Goal: Transaction & Acquisition: Obtain resource

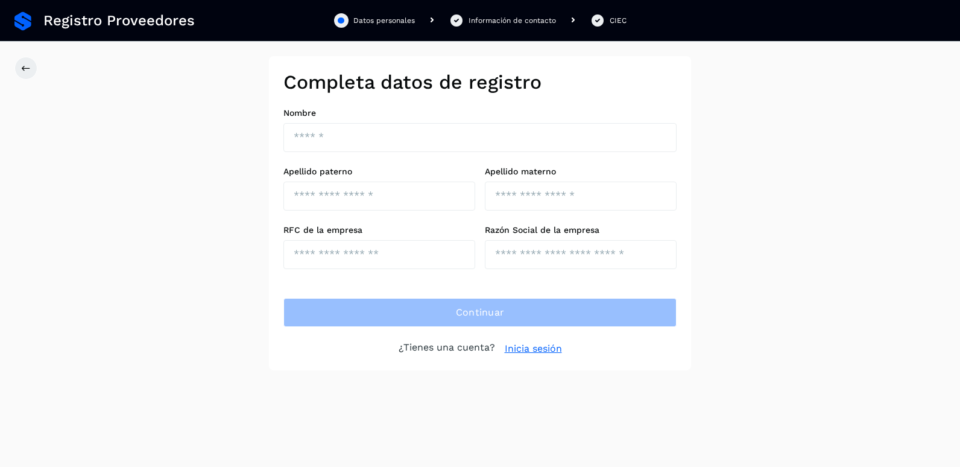
click at [540, 352] on link "Inicia sesión" at bounding box center [533, 348] width 57 height 14
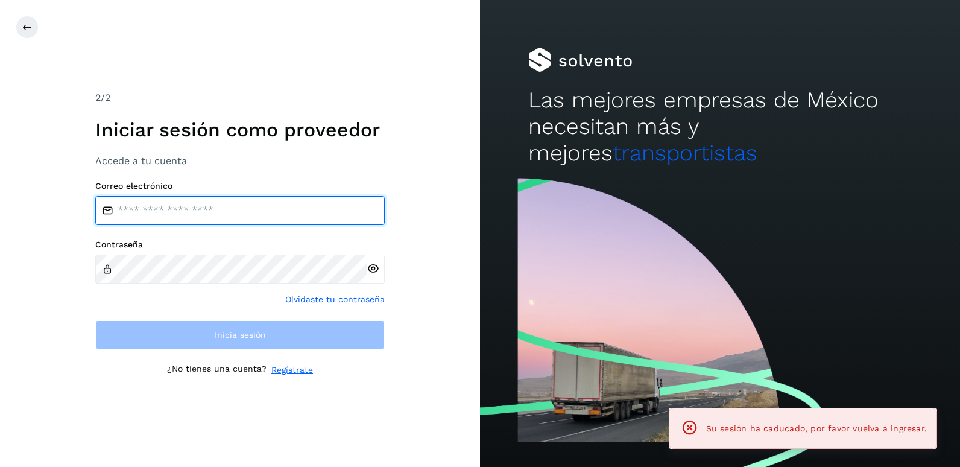
click at [168, 199] on input "email" at bounding box center [239, 210] width 289 height 29
type input "**********"
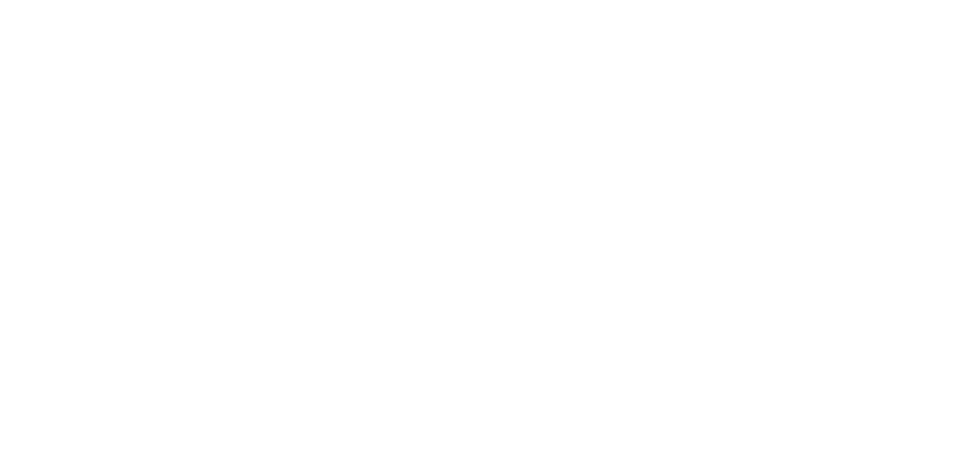
click at [224, 124] on div at bounding box center [480, 233] width 960 height 467
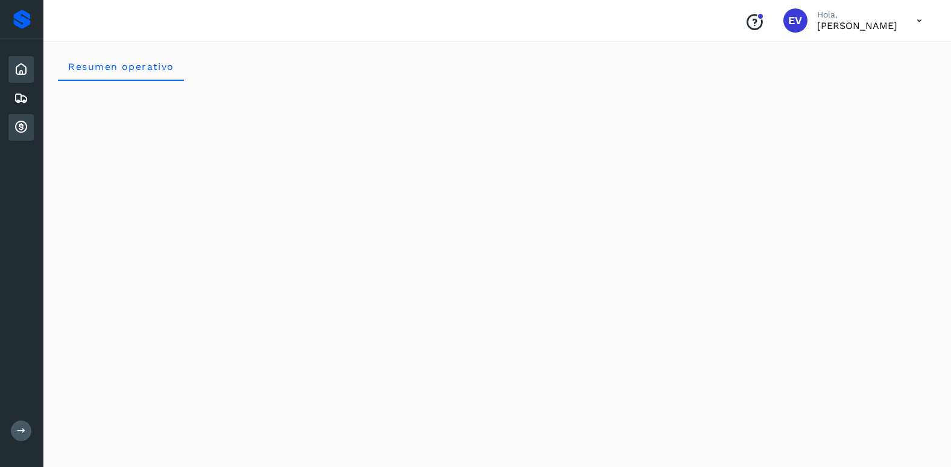
click at [21, 130] on icon at bounding box center [21, 127] width 14 height 14
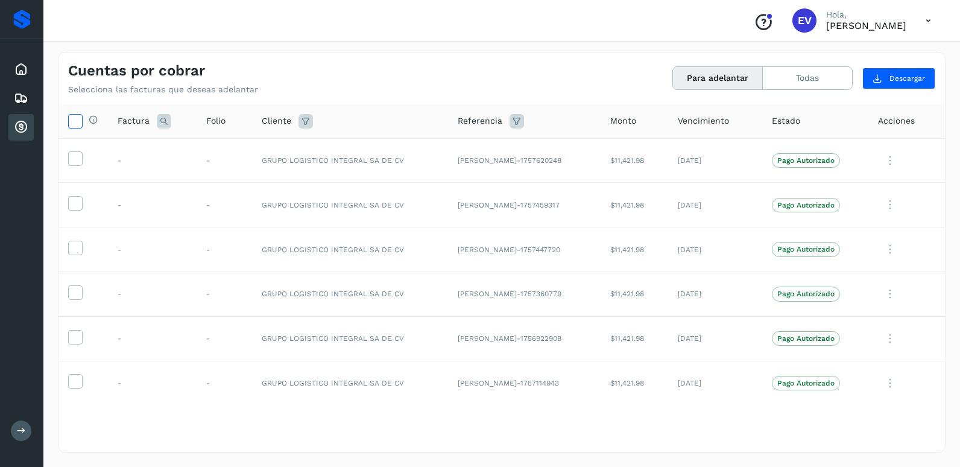
click at [78, 121] on icon at bounding box center [75, 120] width 13 height 13
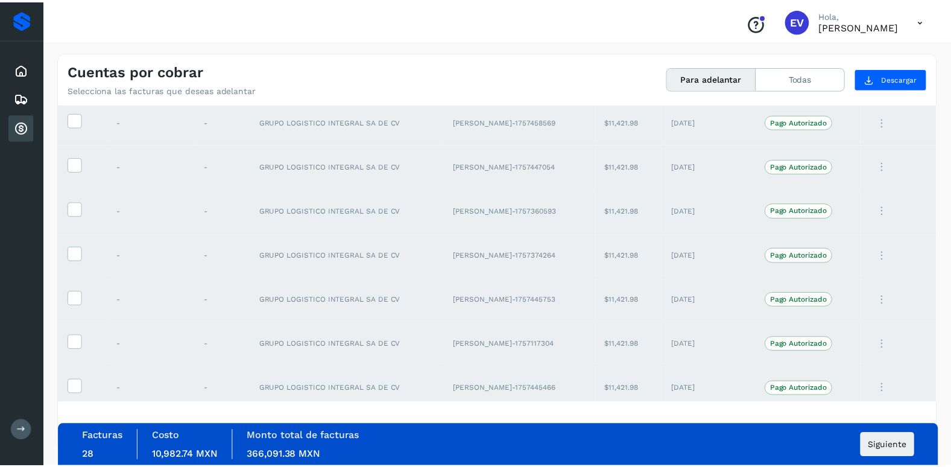
scroll to position [982, 0]
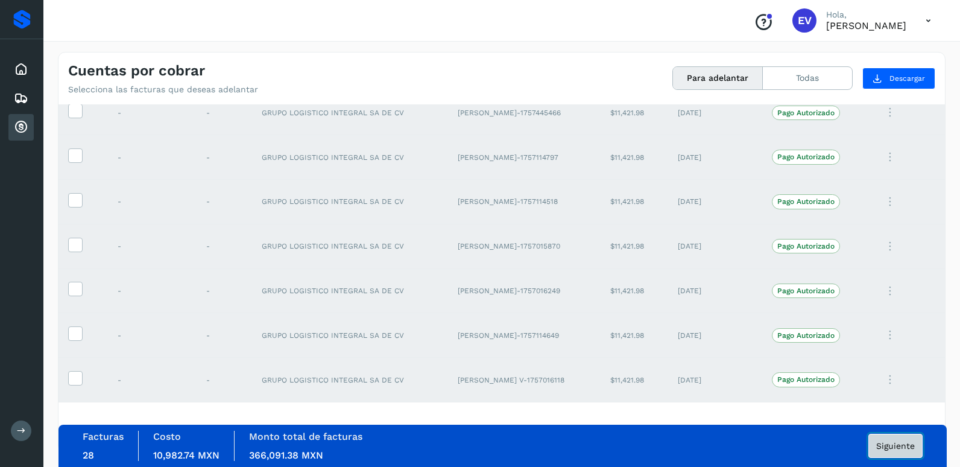
click at [894, 441] on span "Siguiente" at bounding box center [895, 445] width 39 height 8
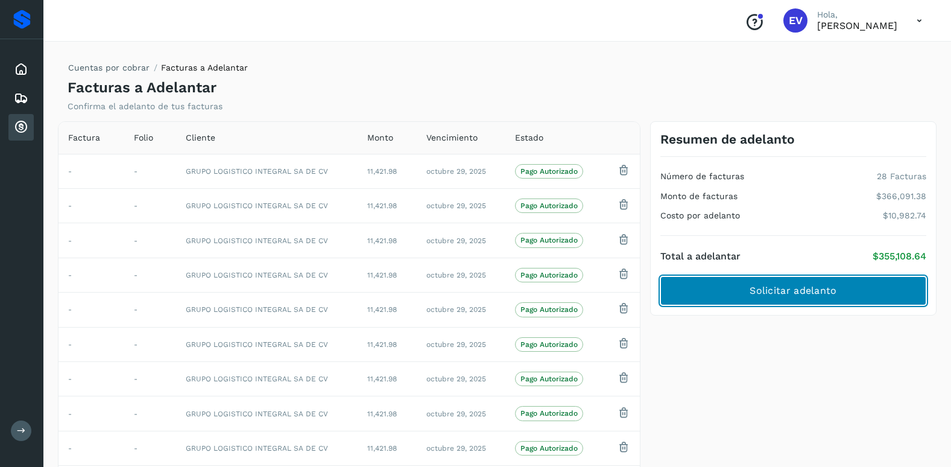
click at [824, 288] on span "Solicitar adelanto" at bounding box center [793, 290] width 87 height 13
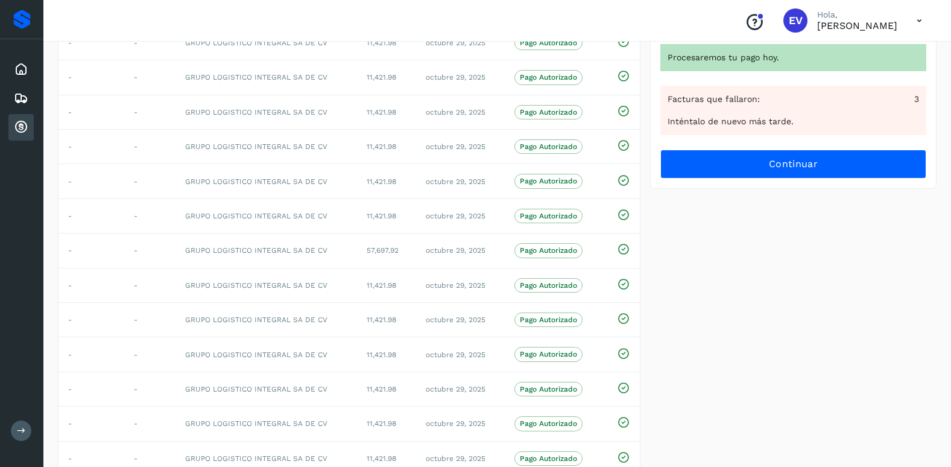
scroll to position [219, 0]
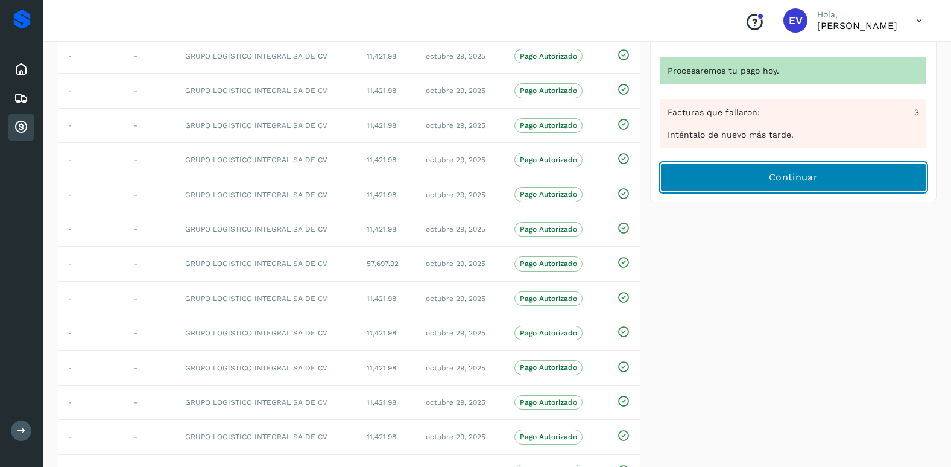
click at [795, 174] on span "Continuar" at bounding box center [793, 177] width 49 height 13
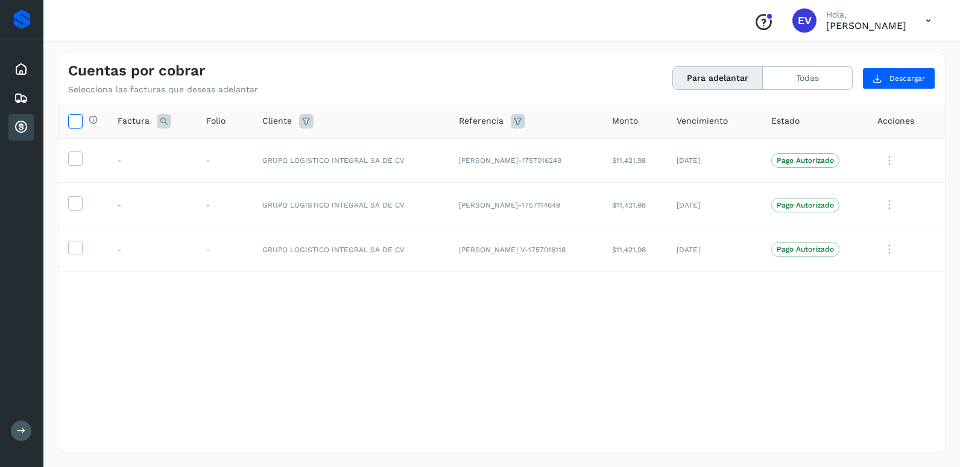
click at [72, 125] on icon at bounding box center [75, 120] width 13 height 13
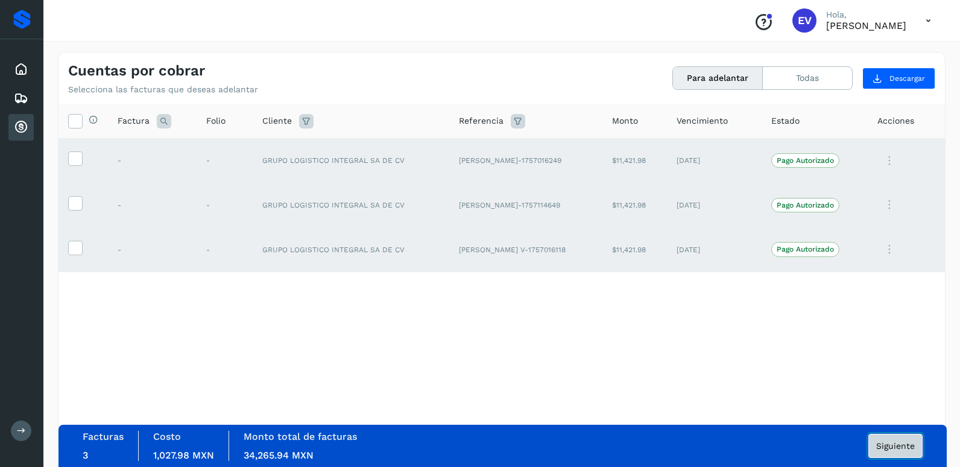
click at [903, 444] on span "Siguiente" at bounding box center [895, 445] width 39 height 8
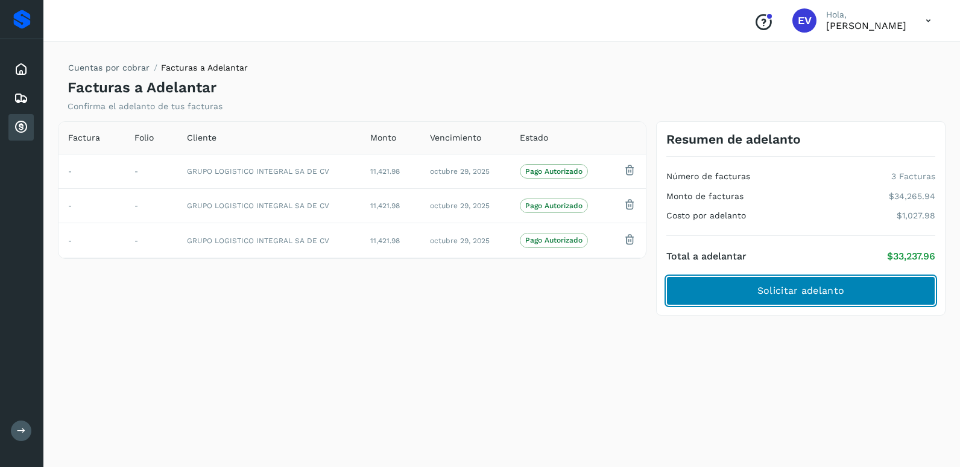
click at [826, 294] on span "Solicitar adelanto" at bounding box center [800, 290] width 87 height 13
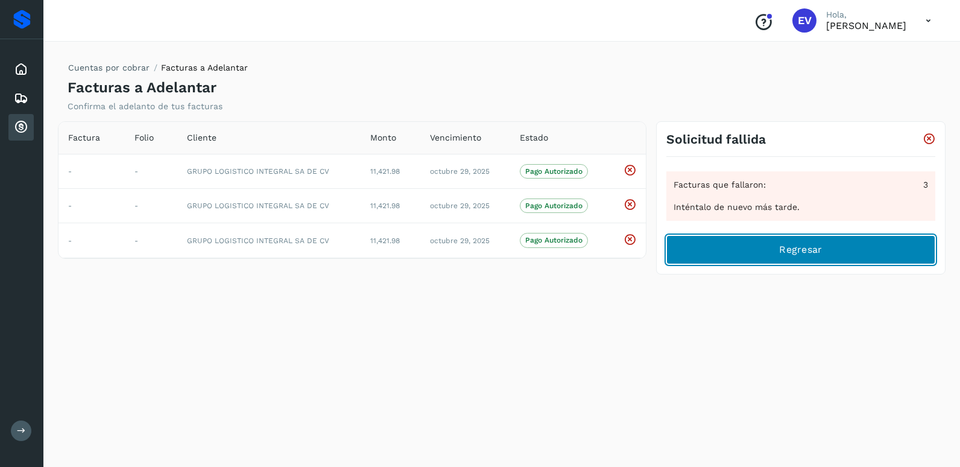
click at [782, 239] on button "Regresar" at bounding box center [800, 249] width 269 height 29
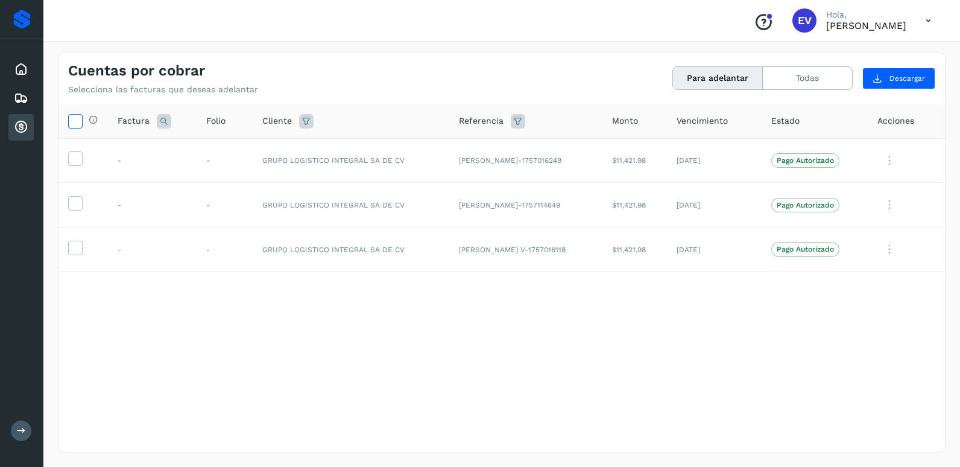
click at [77, 125] on icon at bounding box center [75, 120] width 13 height 13
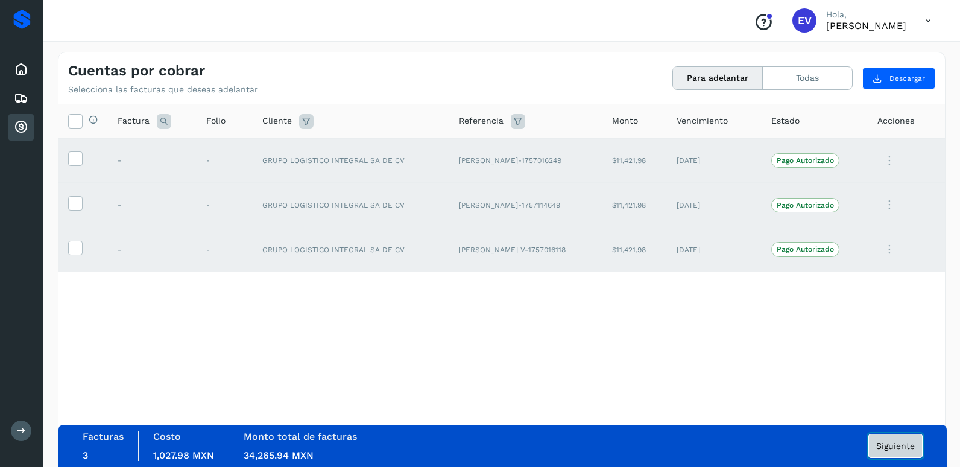
click at [894, 444] on span "Siguiente" at bounding box center [895, 445] width 39 height 8
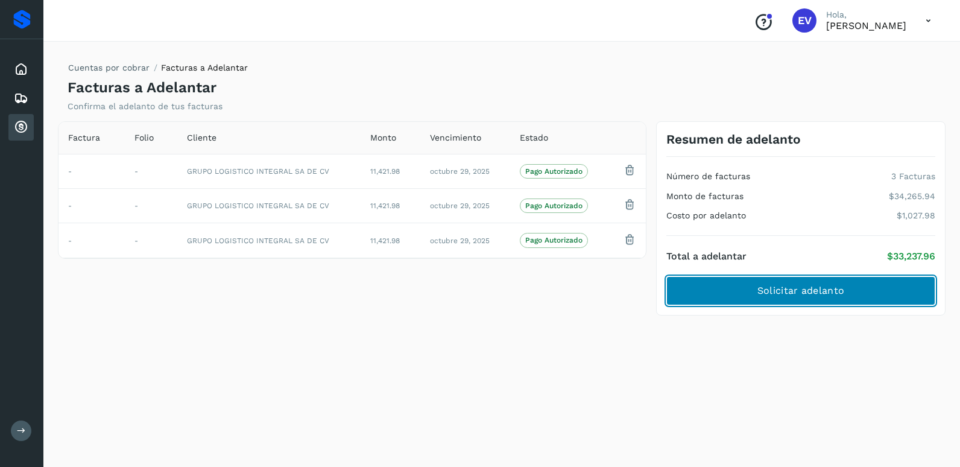
click at [821, 296] on span "Solicitar adelanto" at bounding box center [800, 290] width 87 height 13
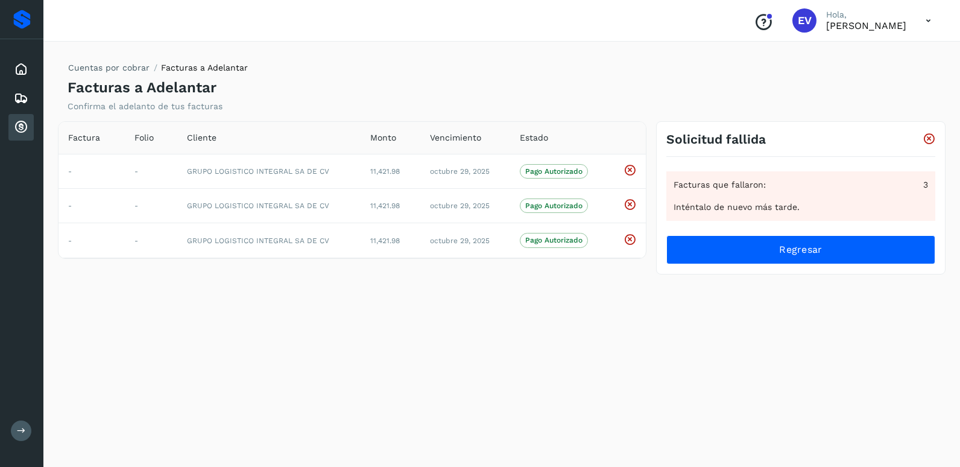
click at [928, 142] on icon at bounding box center [929, 139] width 13 height 13
